Goal: Task Accomplishment & Management: Manage account settings

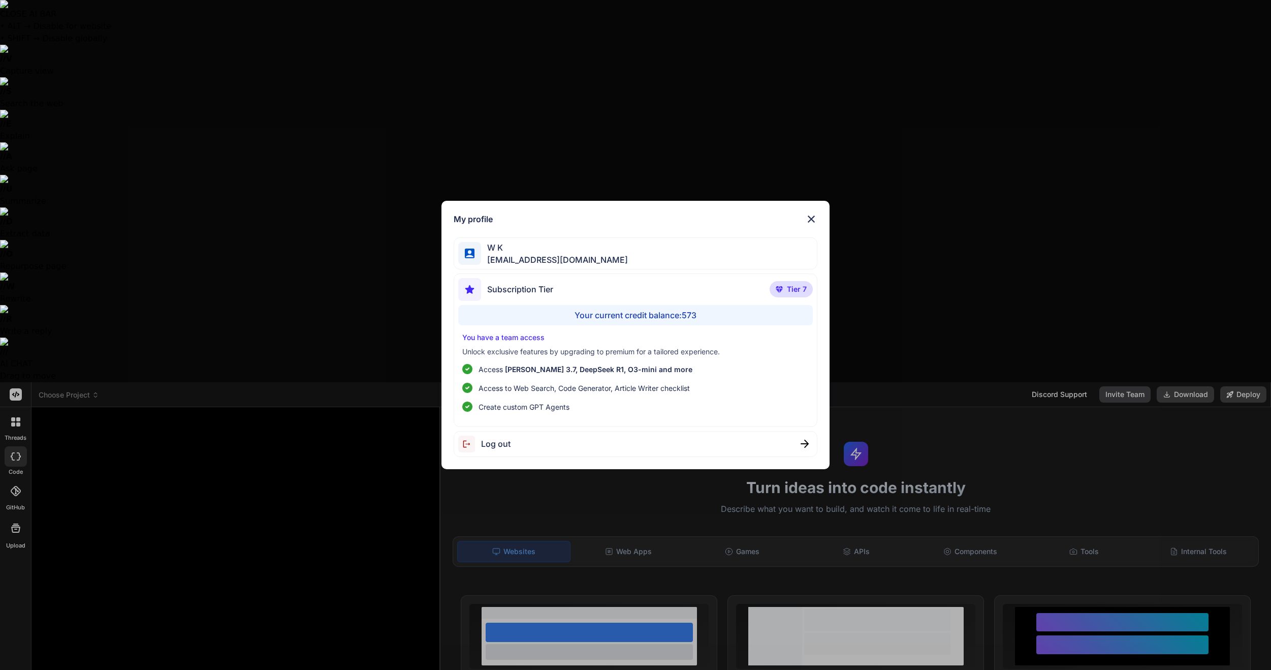
click at [813, 219] on img at bounding box center [811, 219] width 12 height 12
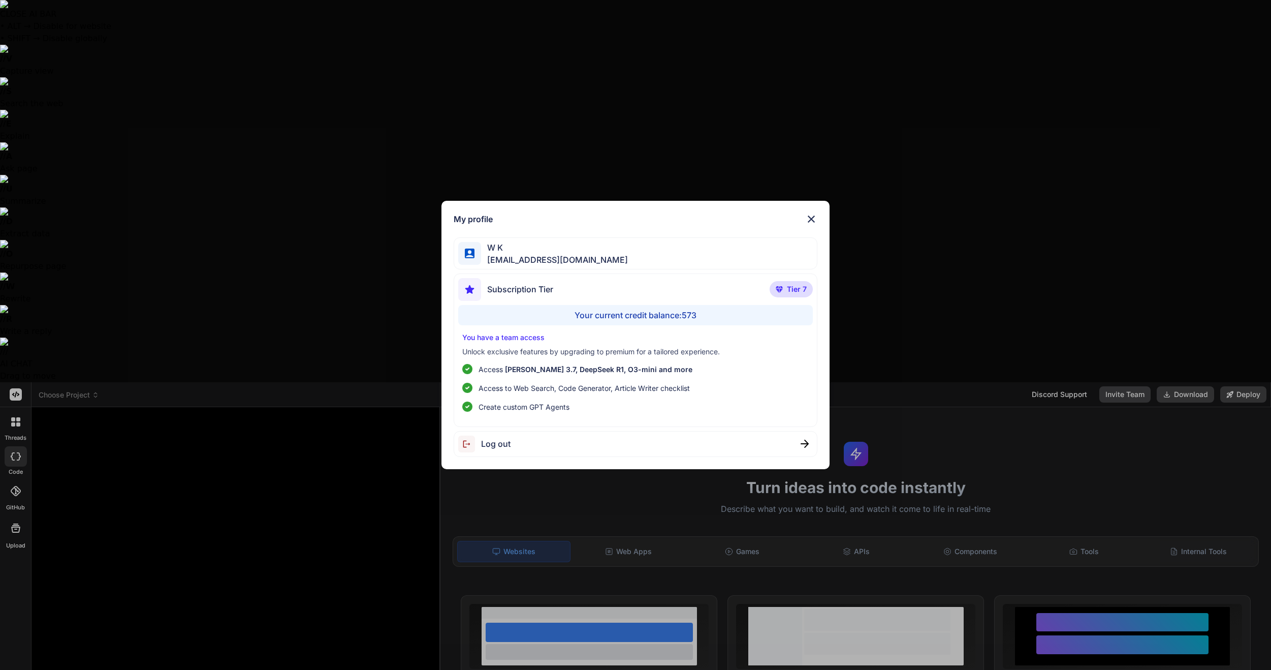
click at [505, 442] on span "Log out" at bounding box center [495, 443] width 29 height 12
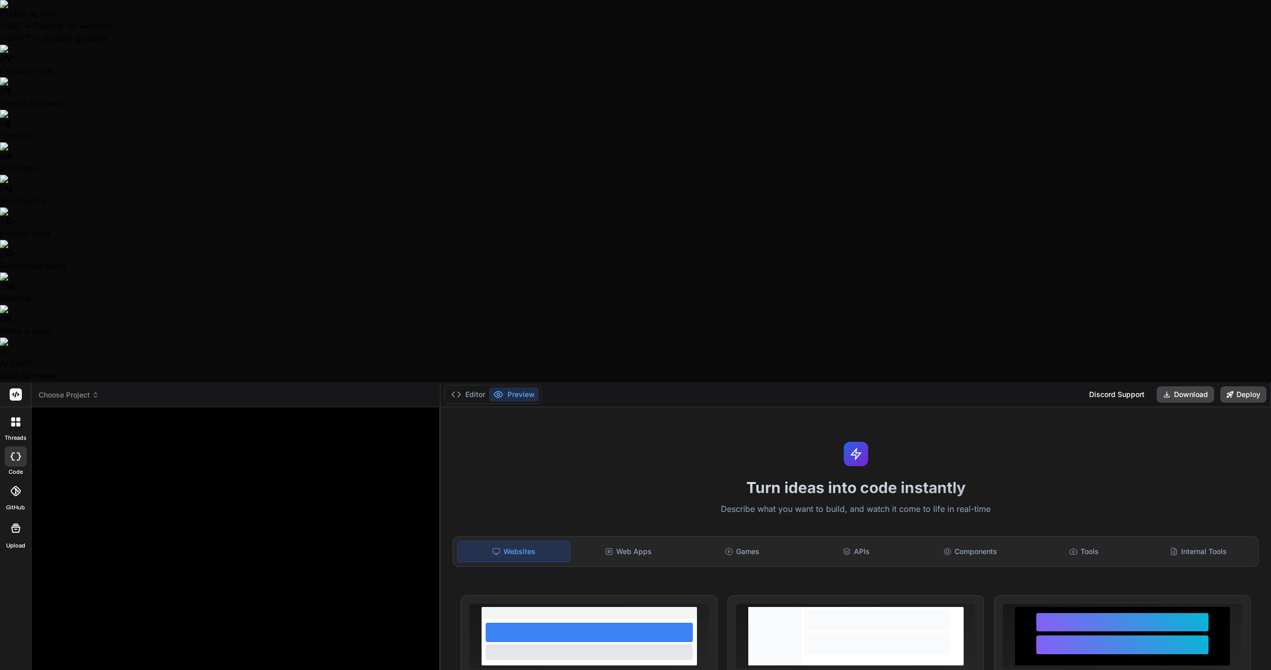
type textarea "x"
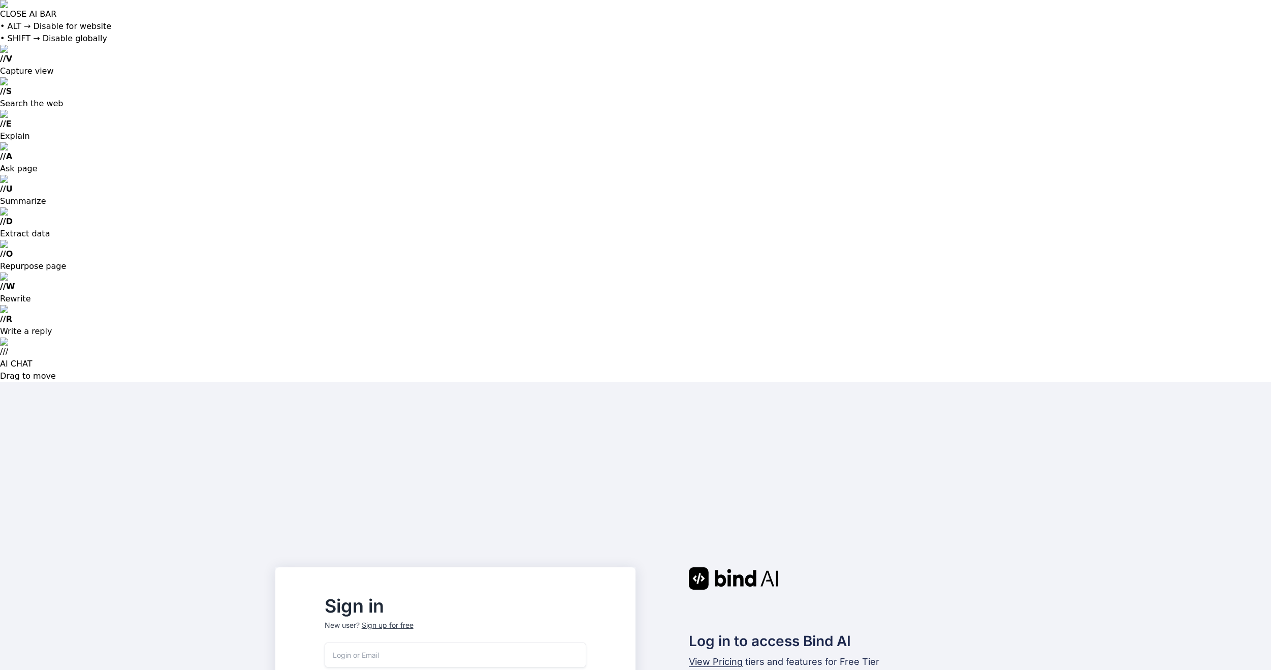
click at [411, 642] on input "email" at bounding box center [456, 654] width 262 height 25
click at [586, 642] on input "email" at bounding box center [456, 654] width 262 height 25
click at [526, 642] on input "email" at bounding box center [456, 654] width 262 height 25
click at [447, 642] on input "email" at bounding box center [456, 654] width 262 height 25
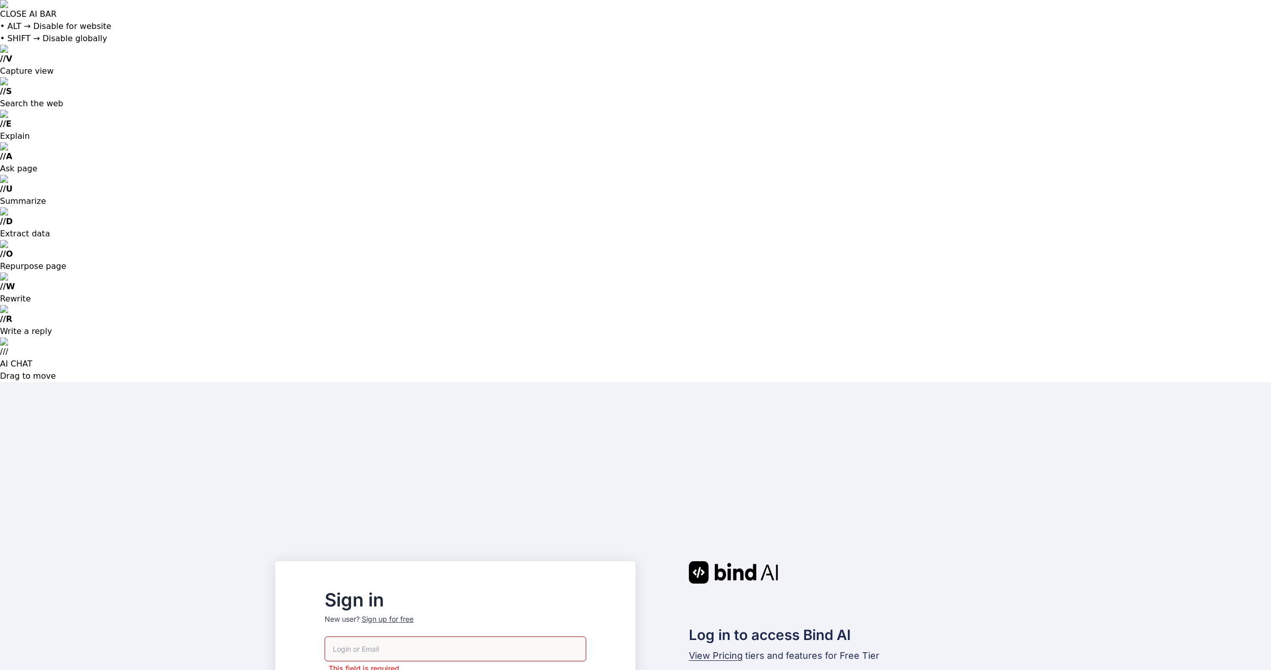
click at [504, 591] on div "Sign in New user? Sign up for free" at bounding box center [456, 613] width 262 height 45
click at [467, 636] on input "email" at bounding box center [456, 648] width 262 height 25
type input "bindai@zenkoy.com"
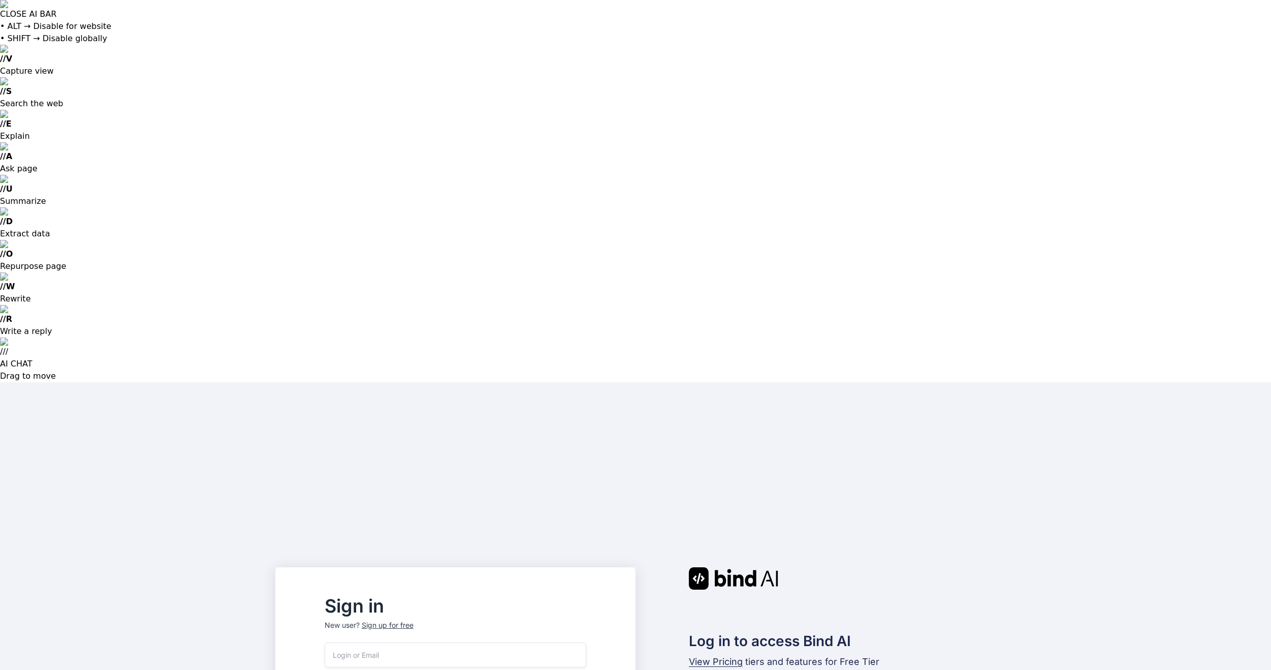
click at [467, 642] on input "email" at bounding box center [456, 654] width 262 height 25
type input "bindai@zenkoy.com"
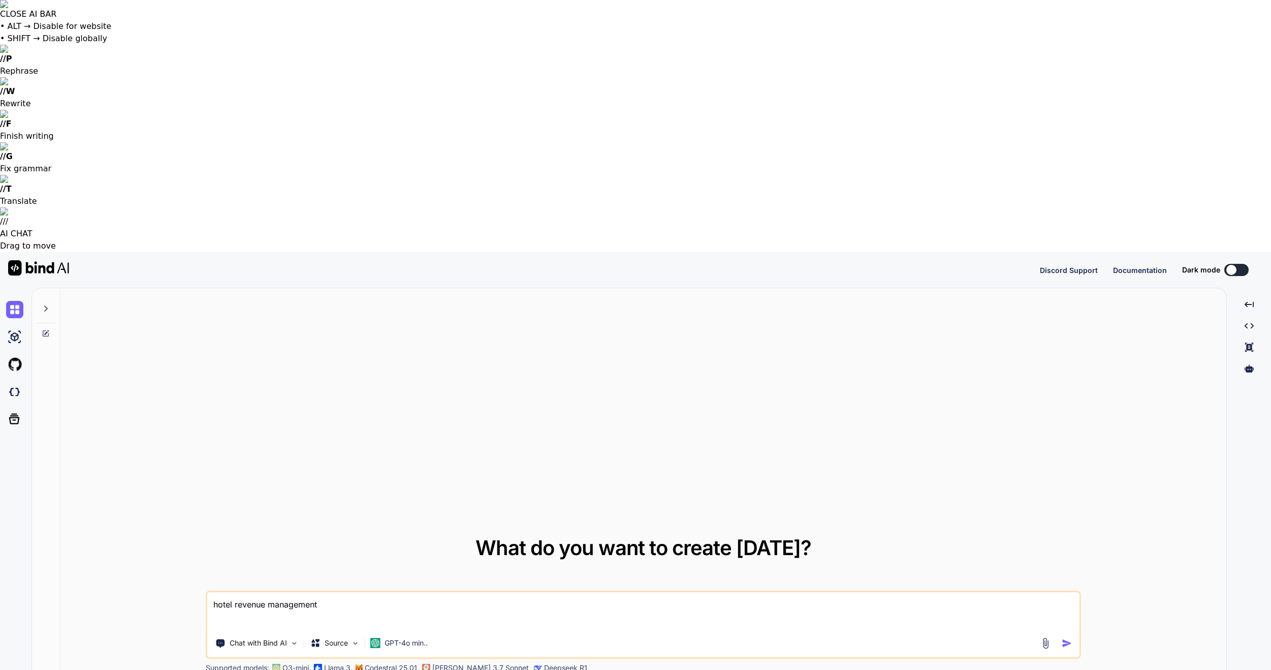
click at [1243, 264] on button at bounding box center [1236, 270] width 24 height 12
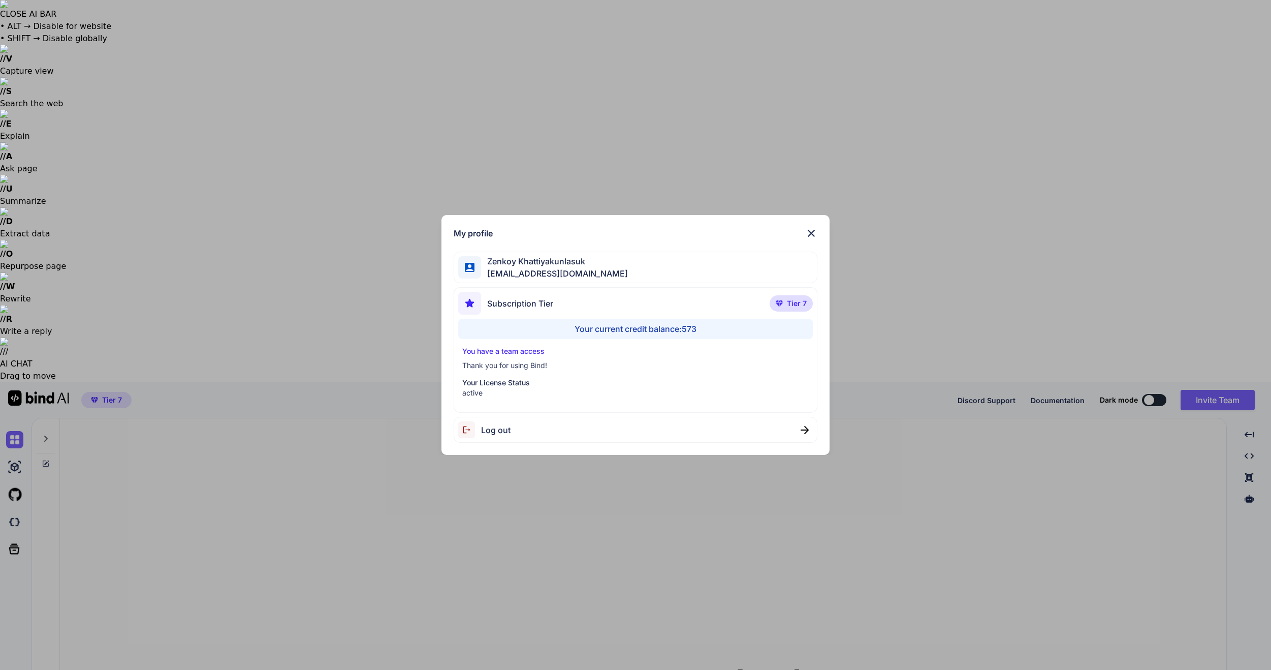
type textarea "x"
click at [307, 241] on div "My profile Zenkoy Khattiyakunlasuk bindai@zenkoy.com Subscription Tier Tier 7 Y…" at bounding box center [635, 335] width 1271 height 670
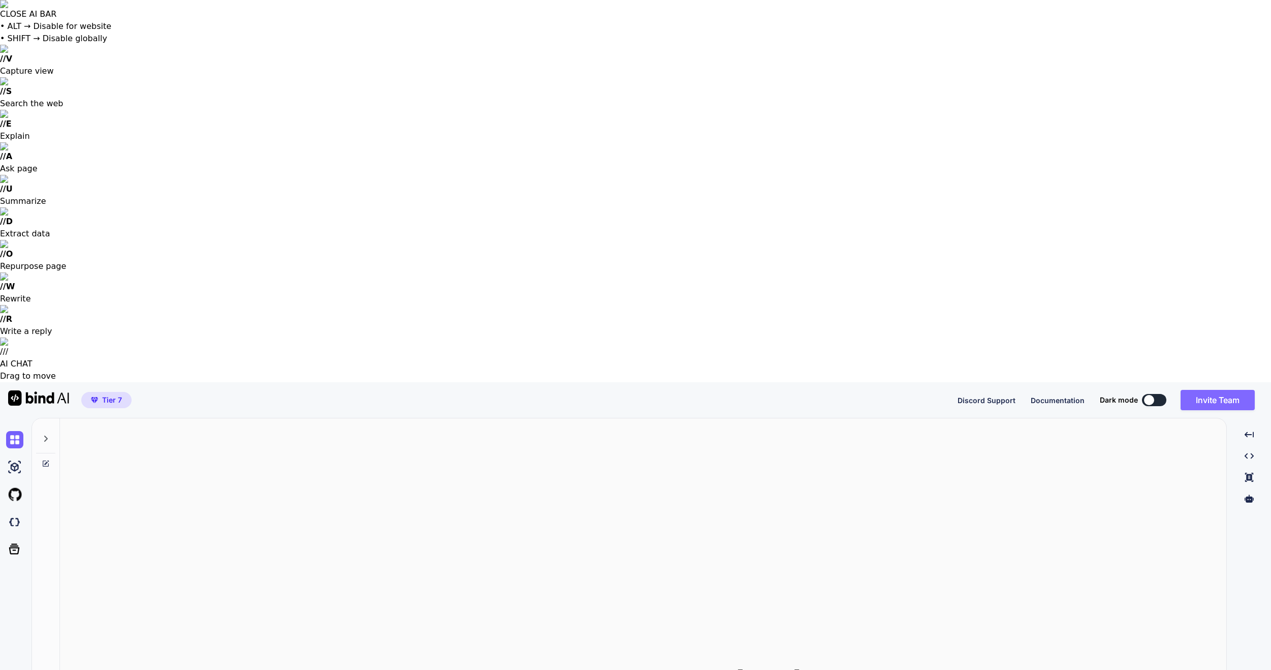
click at [1245, 390] on button "Invite Team" at bounding box center [1218, 400] width 74 height 20
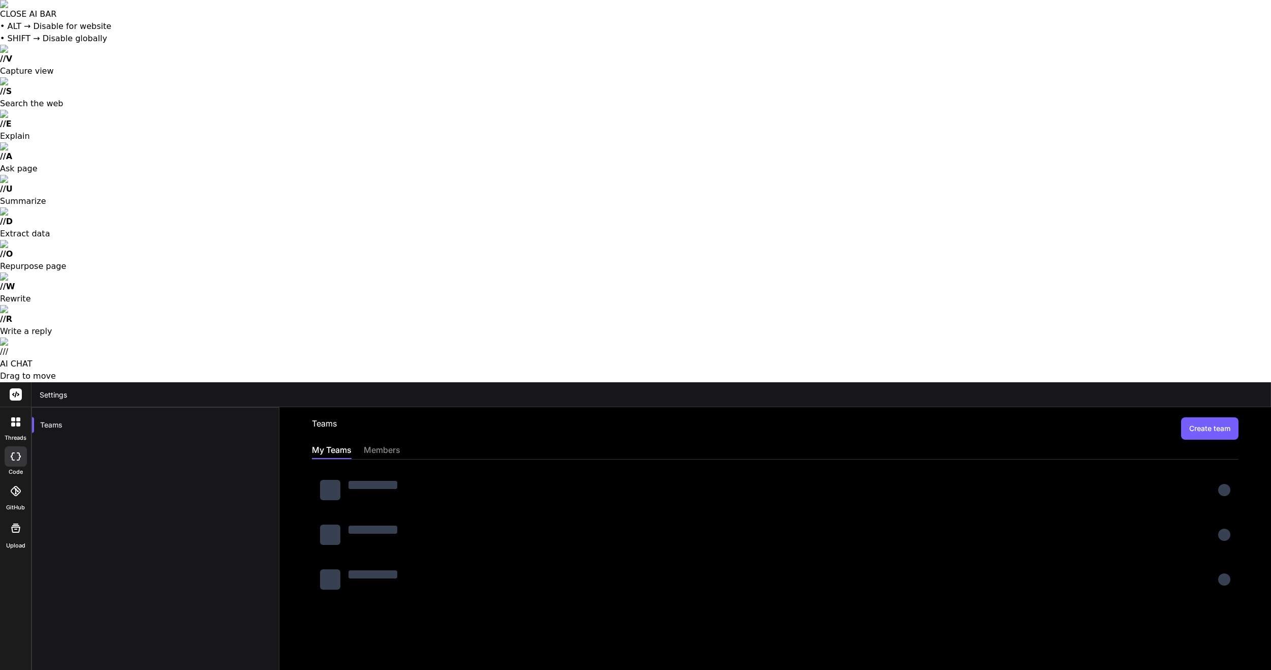
click at [387, 444] on div "members" at bounding box center [382, 451] width 37 height 14
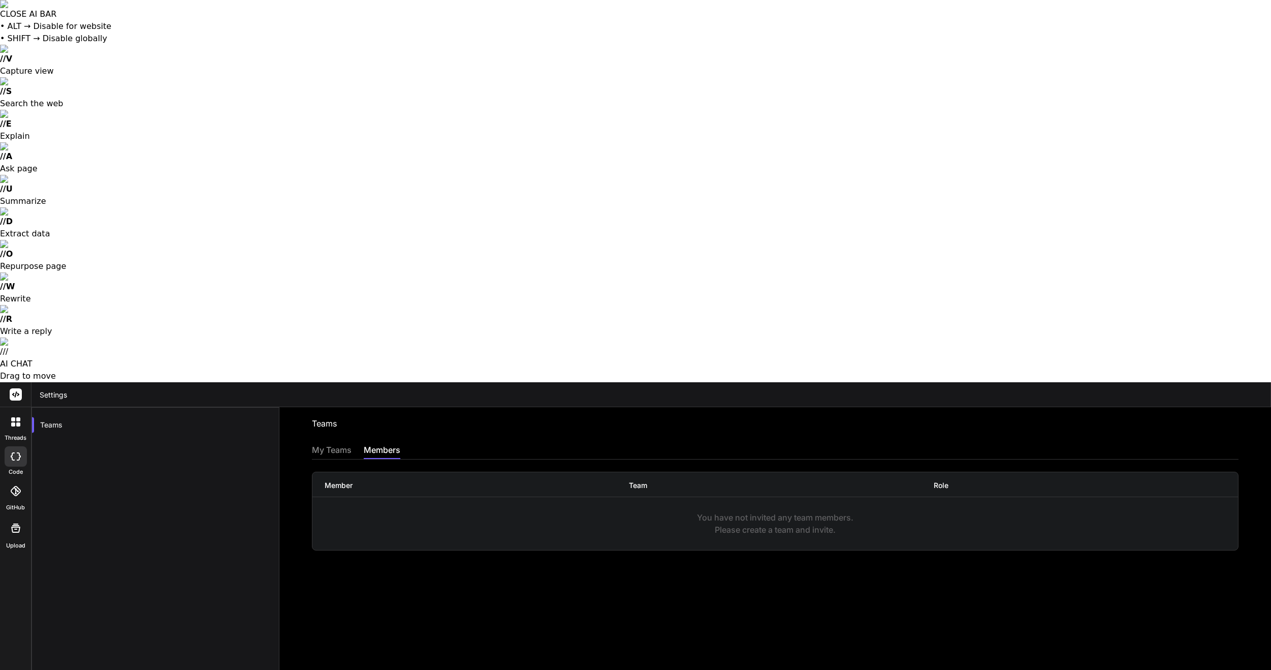
click at [338, 444] on div "My Teams" at bounding box center [332, 451] width 40 height 14
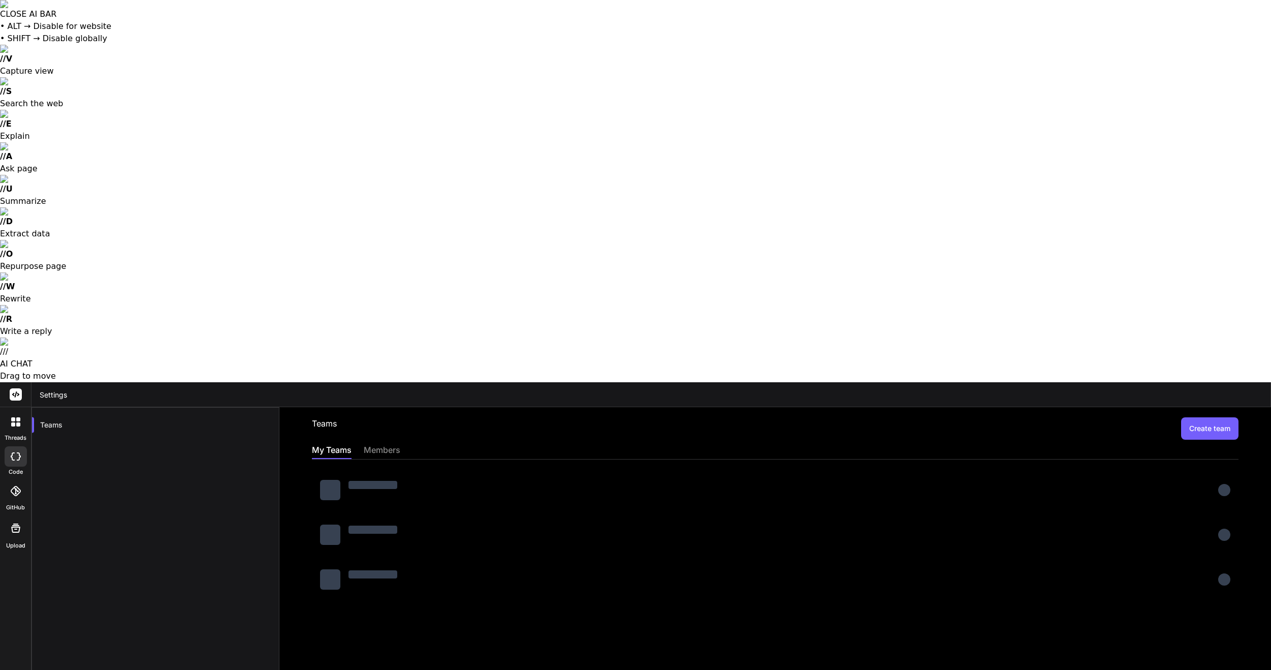
click at [436, 471] on div at bounding box center [775, 489] width 927 height 37
click at [386, 481] on div at bounding box center [373, 490] width 49 height 18
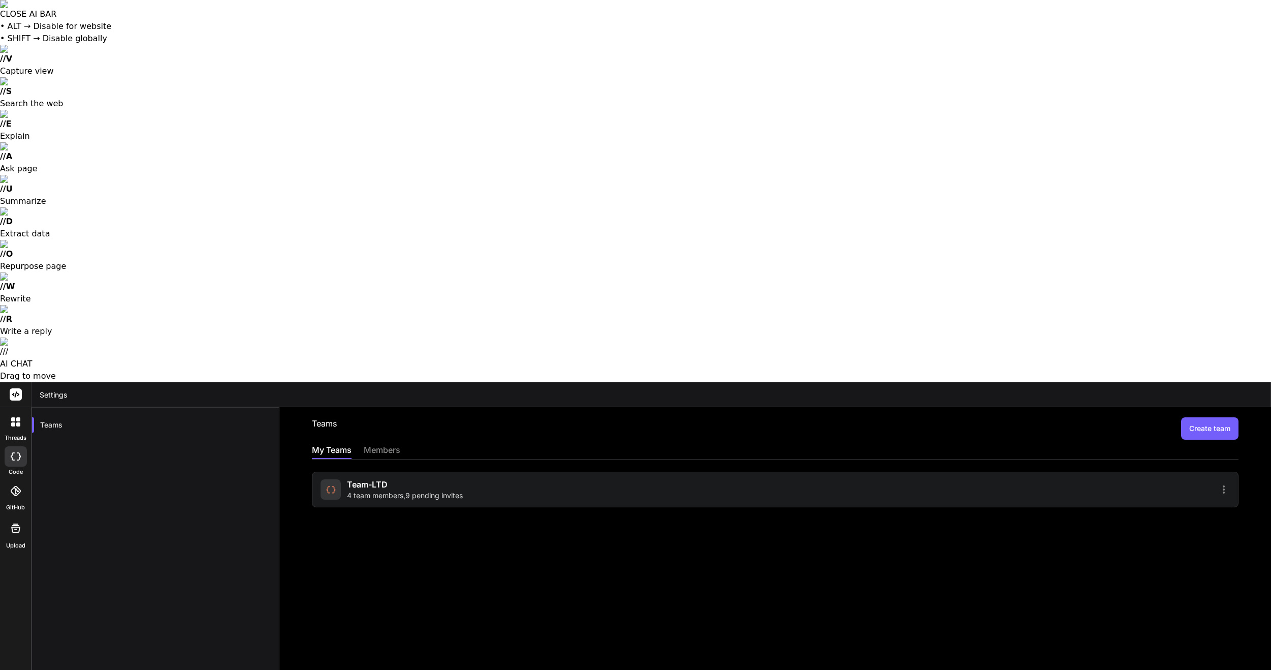
click at [423, 490] on span "4 team members , 9 pending invites" at bounding box center [405, 495] width 116 height 10
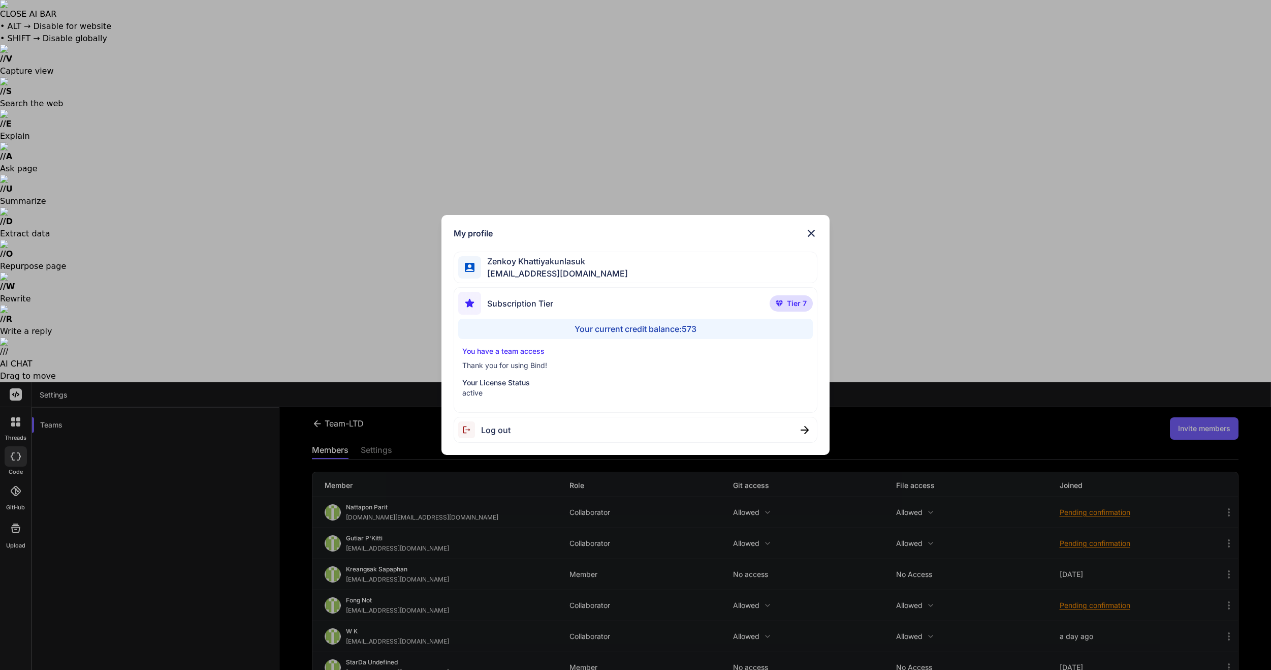
click at [491, 437] on div "Log out" at bounding box center [484, 429] width 52 height 17
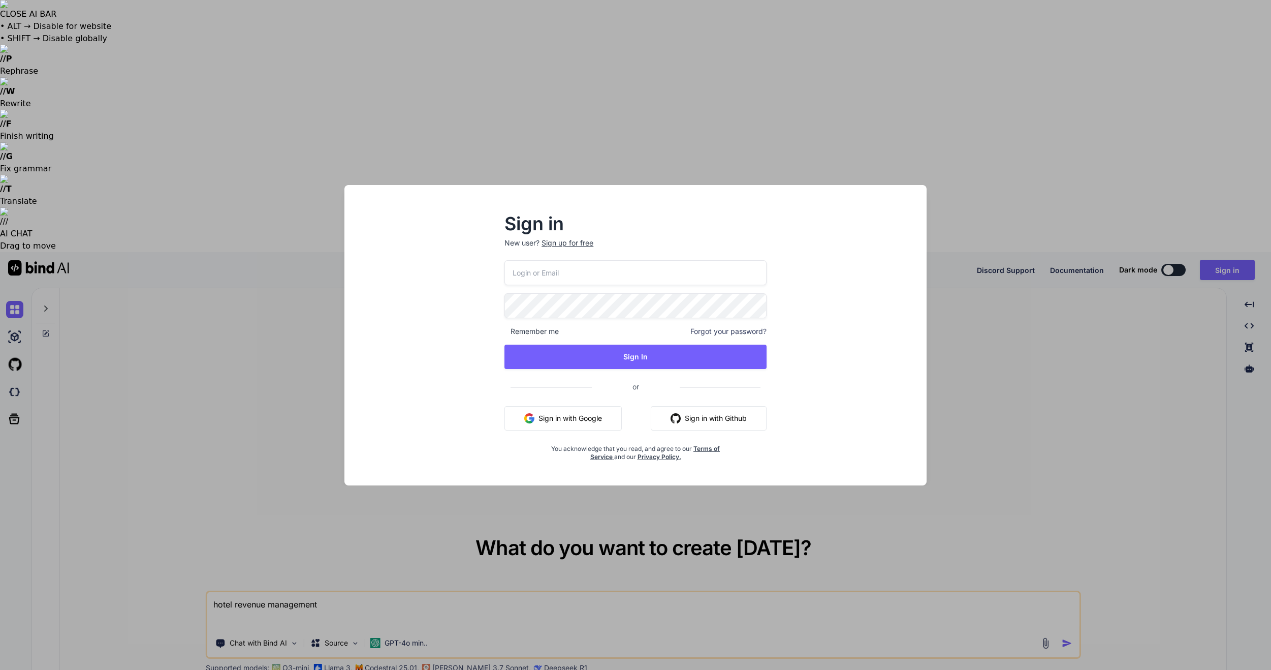
click at [566, 268] on input "email" at bounding box center [635, 272] width 262 height 25
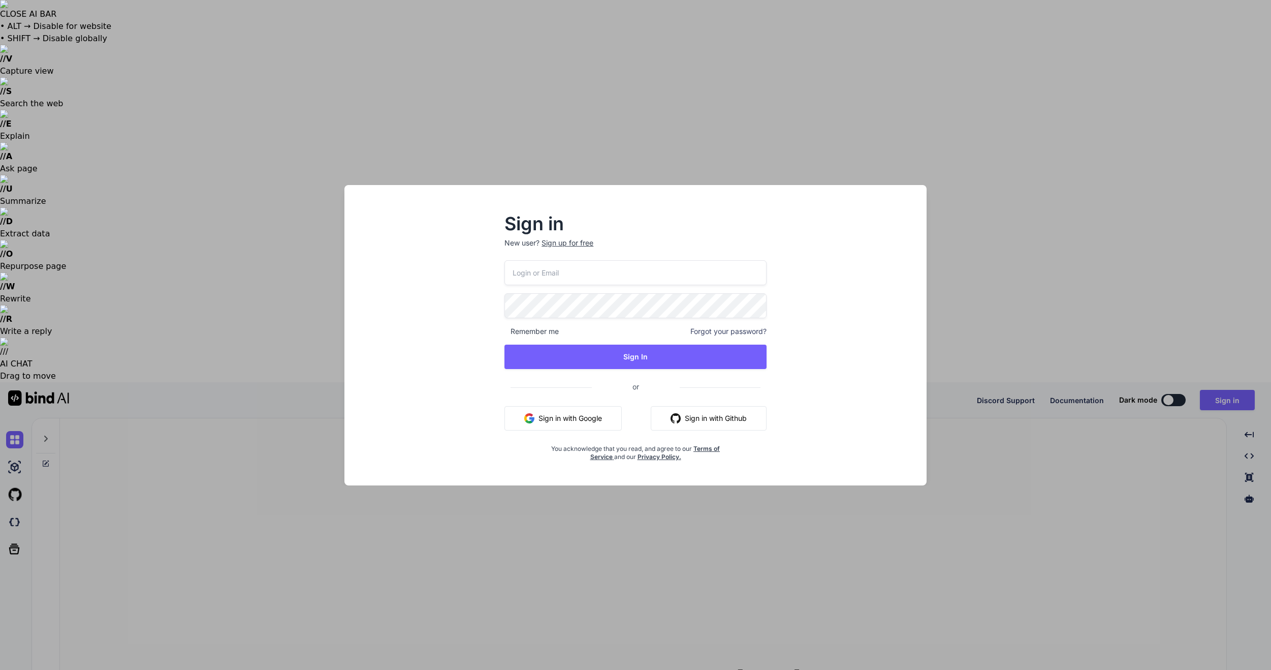
type input "[EMAIL_ADDRESS][DOMAIN_NAME]"
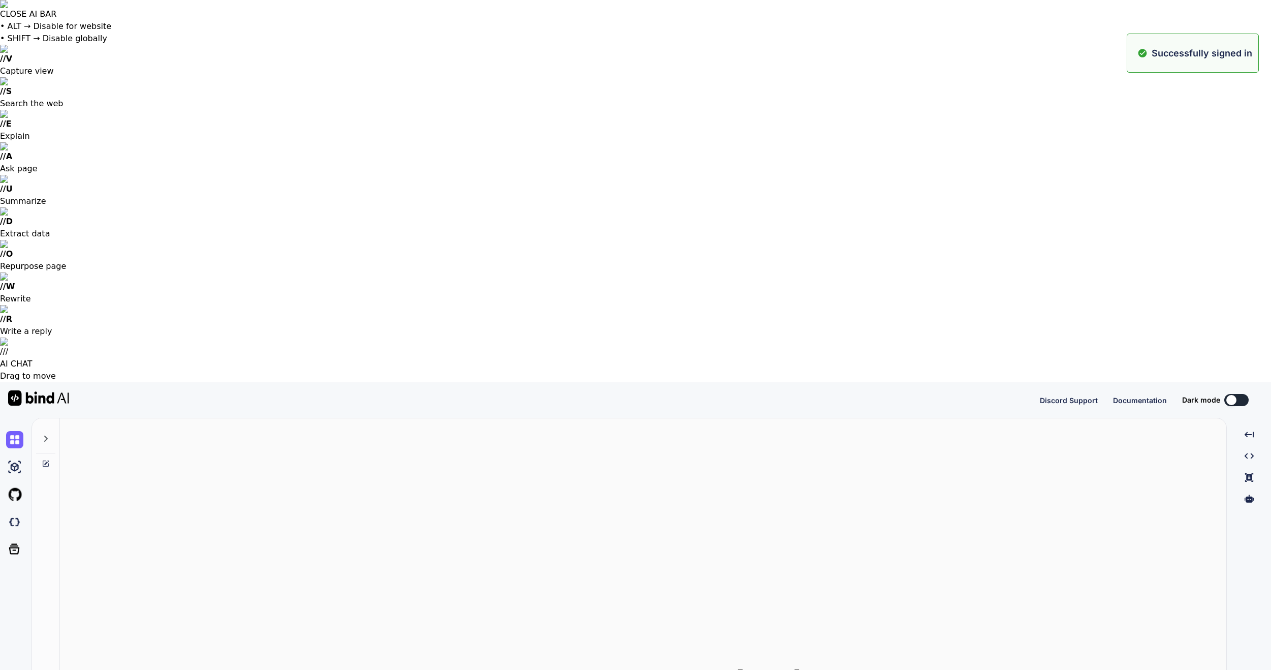
click at [1246, 394] on button at bounding box center [1236, 400] width 24 height 12
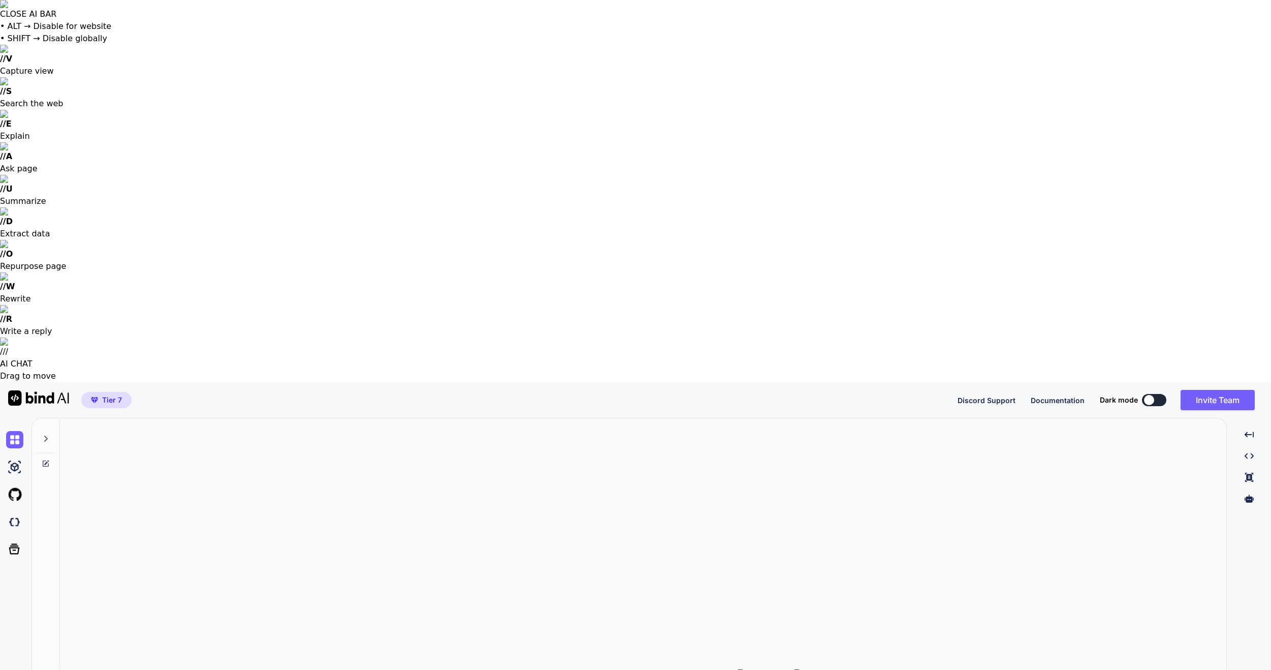
click at [1166, 394] on div "Dark mode" at bounding box center [1136, 400] width 73 height 12
click at [1161, 394] on button at bounding box center [1154, 400] width 24 height 12
click at [1160, 394] on button at bounding box center [1154, 400] width 24 height 12
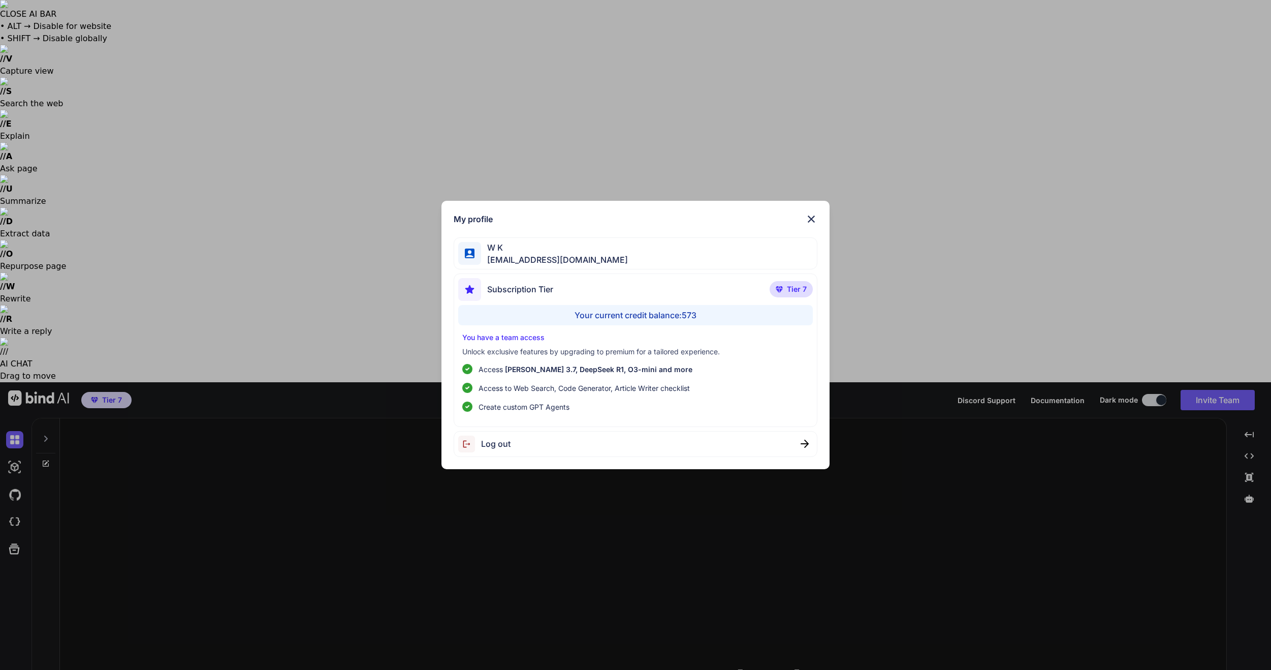
click at [14, 621] on div "My profile W K [EMAIL_ADDRESS][DOMAIN_NAME] Subscription Tier Tier 7 Your curre…" at bounding box center [635, 335] width 1271 height 670
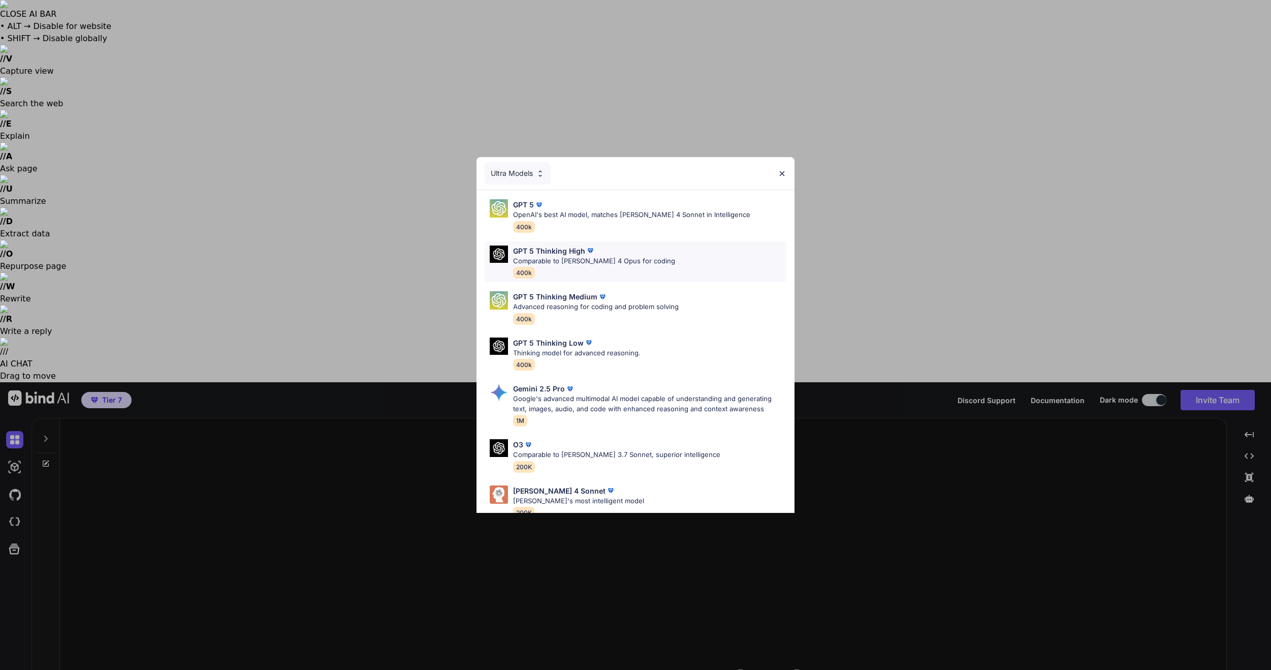
click at [608, 258] on p "Comparable to [PERSON_NAME] 4 Opus for coding" at bounding box center [594, 261] width 162 height 10
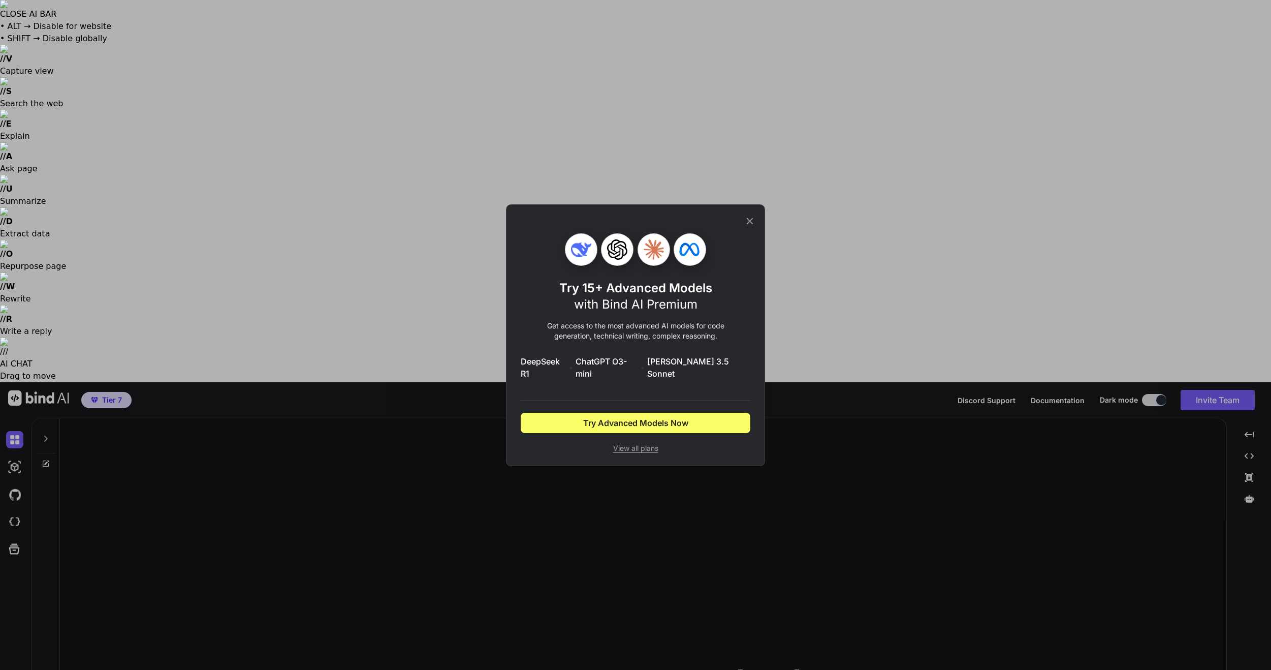
click at [751, 224] on icon at bounding box center [750, 220] width 7 height 7
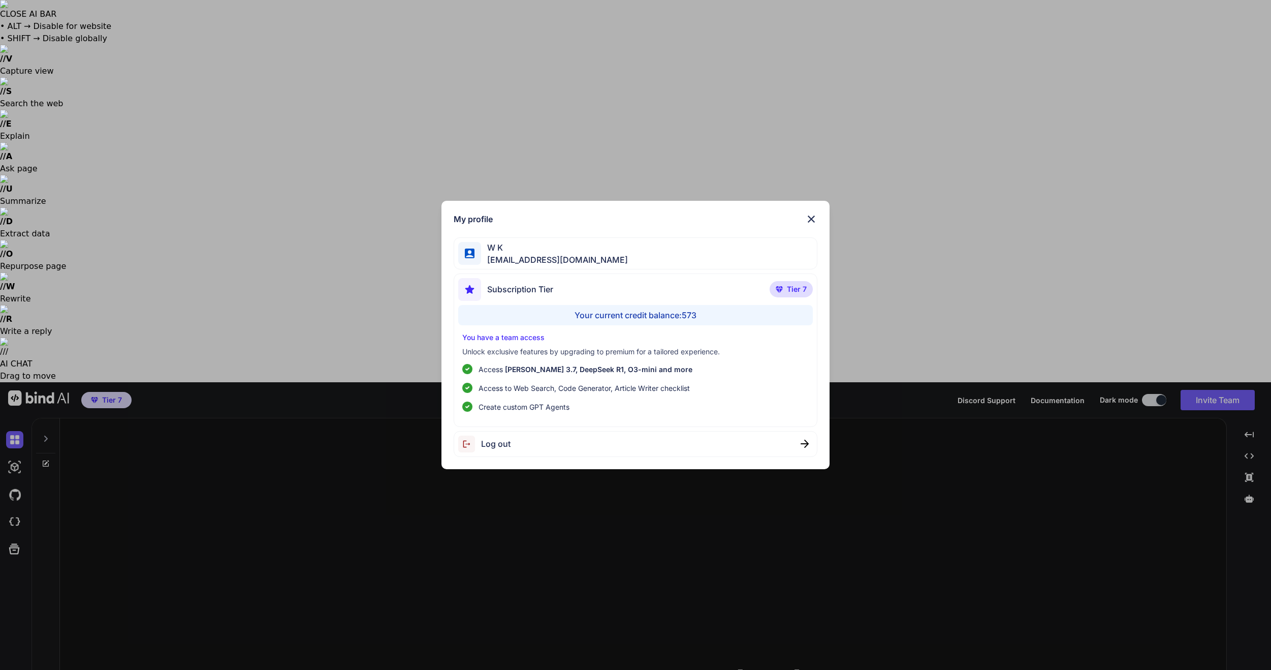
click at [807, 219] on img at bounding box center [811, 219] width 12 height 12
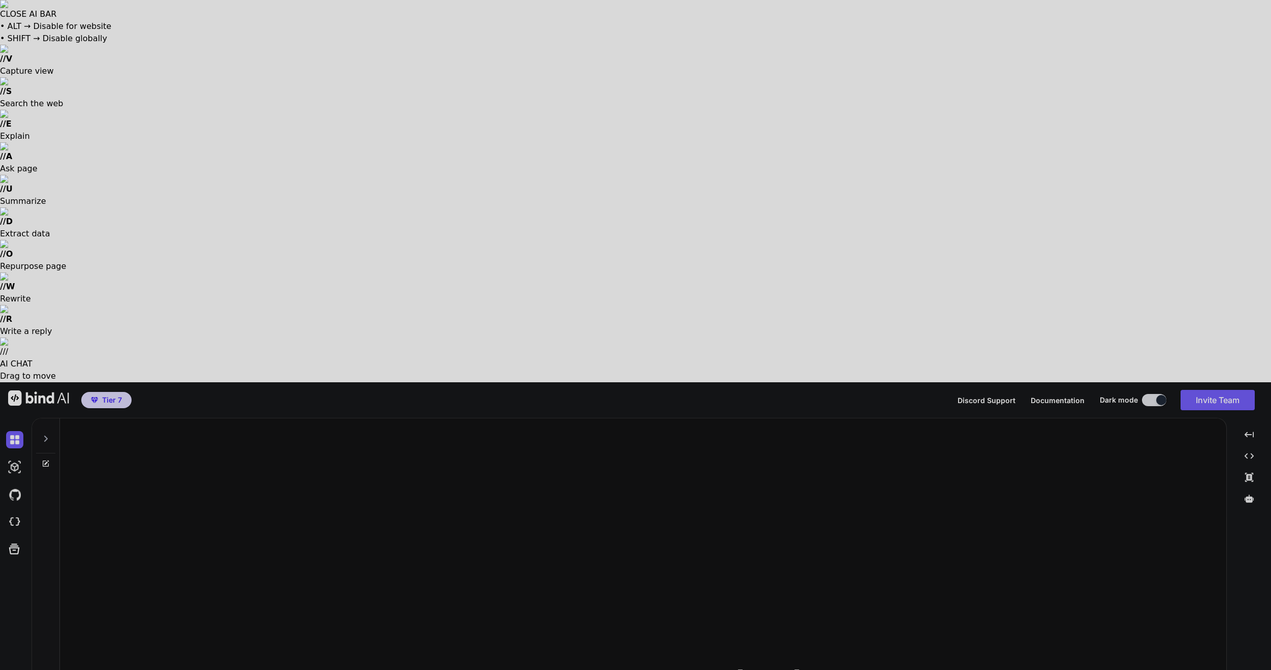
type textarea "x"
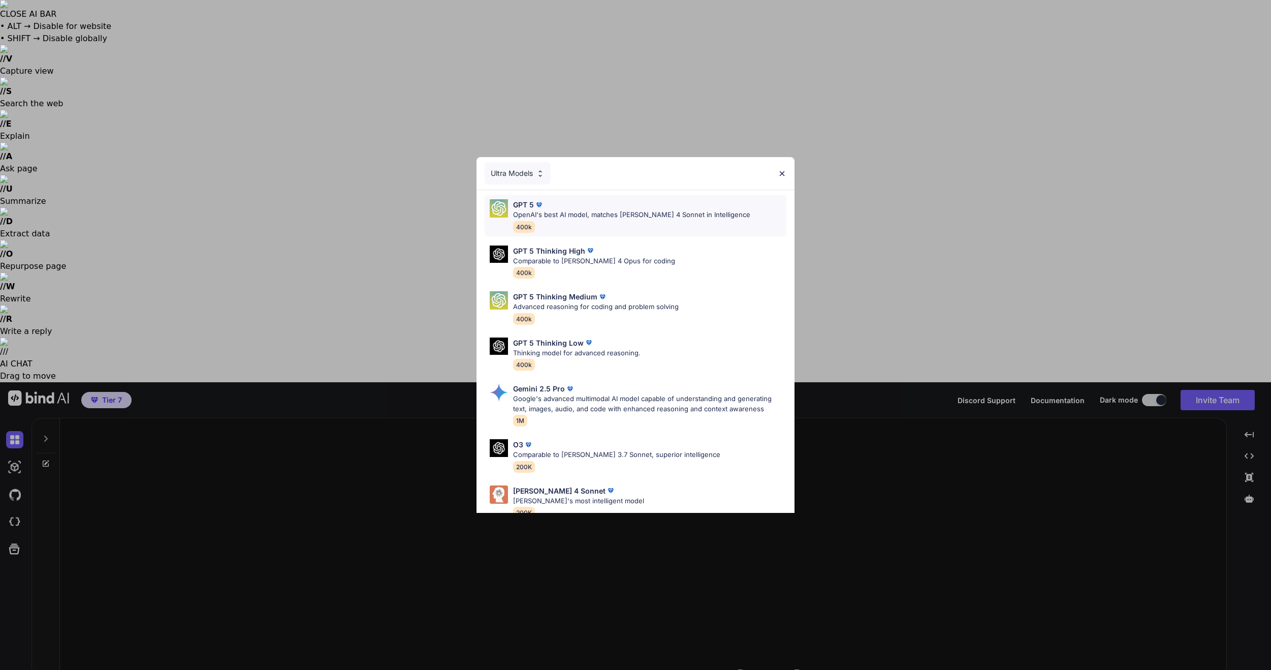
click at [605, 225] on div "GPT 5 OpenAI's best AI model, matches [PERSON_NAME] 4 Sonnet in Intelligence 40…" at bounding box center [631, 215] width 237 height 33
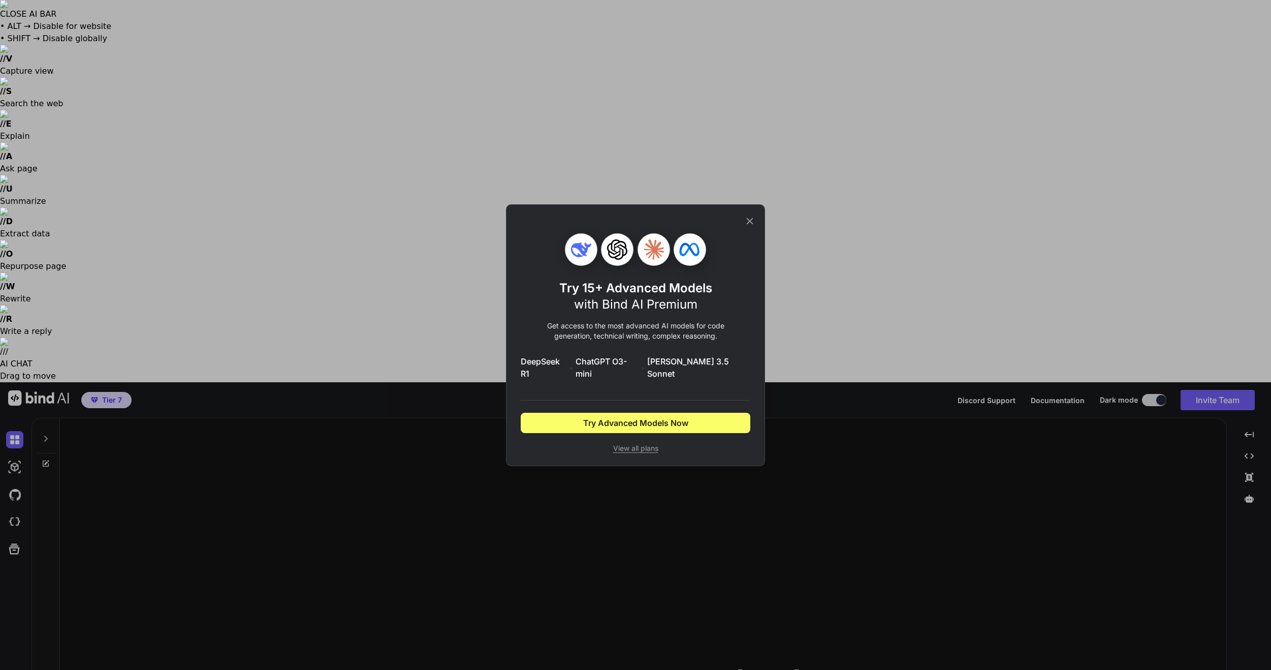
click at [750, 225] on icon at bounding box center [749, 220] width 11 height 11
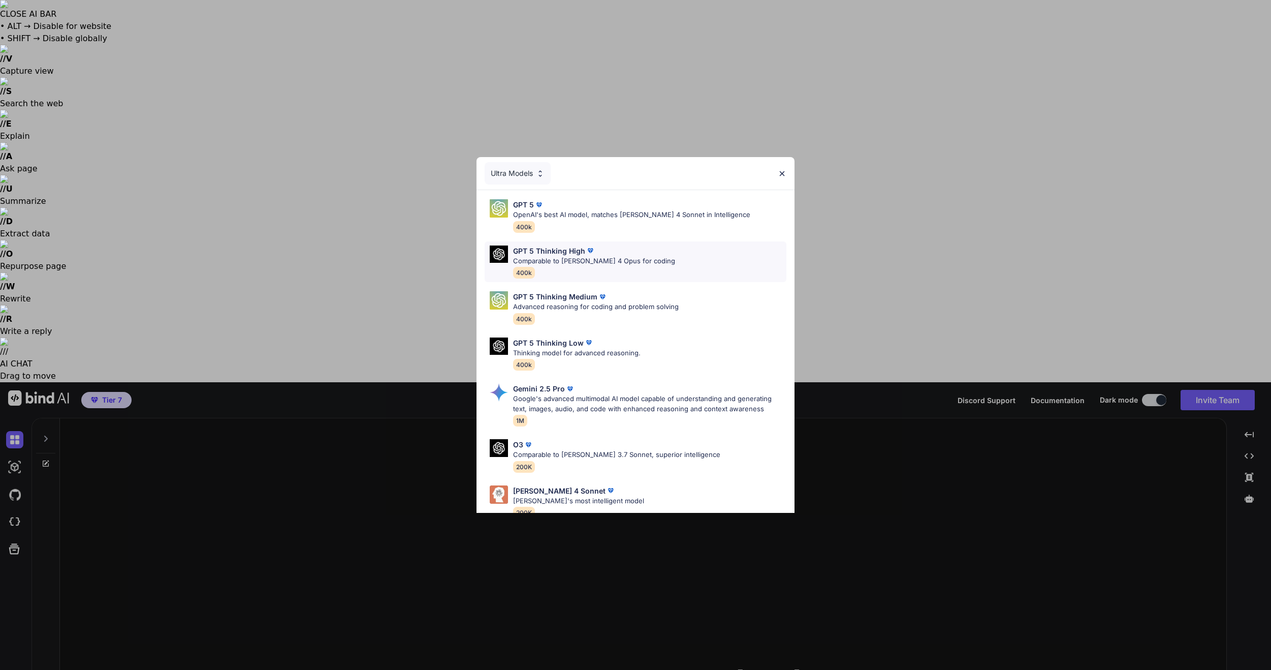
click at [619, 277] on div "GPT 5 Thinking High Comparable to [PERSON_NAME] 4 Opus for coding 400k" at bounding box center [594, 261] width 162 height 33
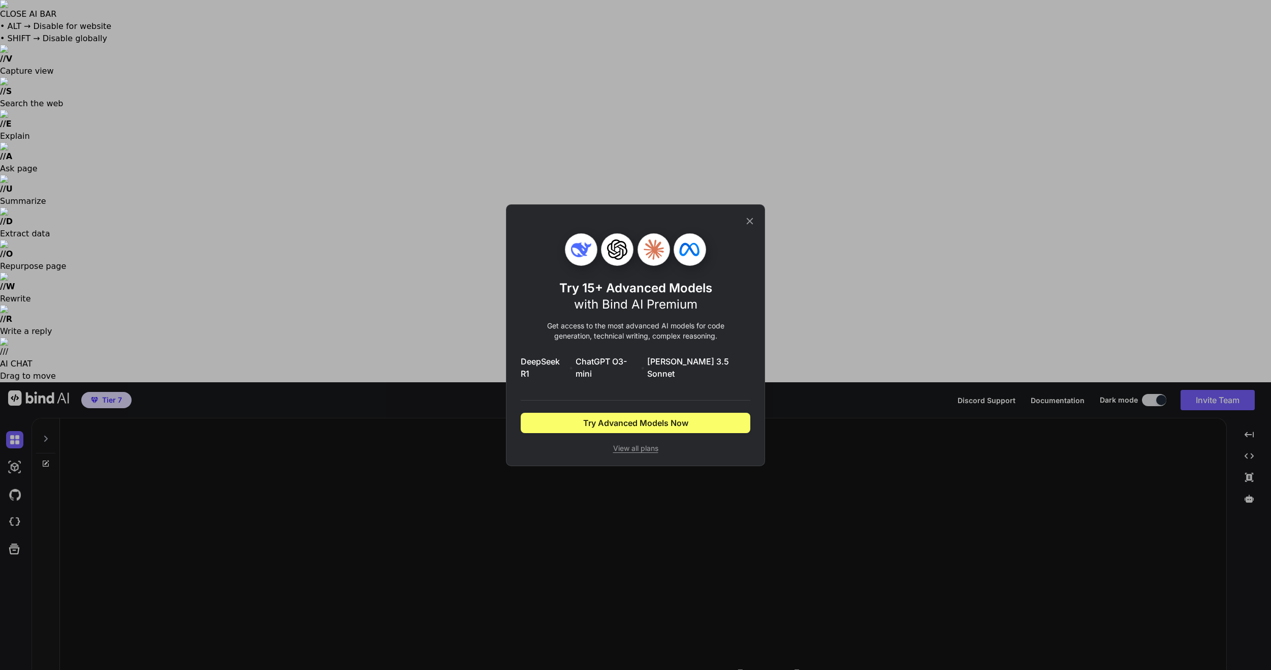
click at [748, 224] on icon at bounding box center [750, 220] width 7 height 7
